Goal: Navigation & Orientation: Find specific page/section

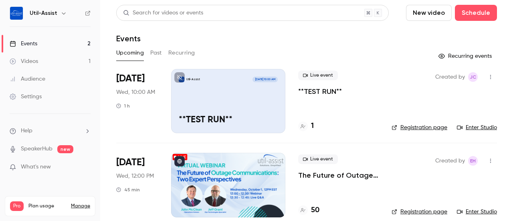
click at [473, 129] on link "Enter Studio" at bounding box center [477, 127] width 40 height 8
